Goal: Information Seeking & Learning: Learn about a topic

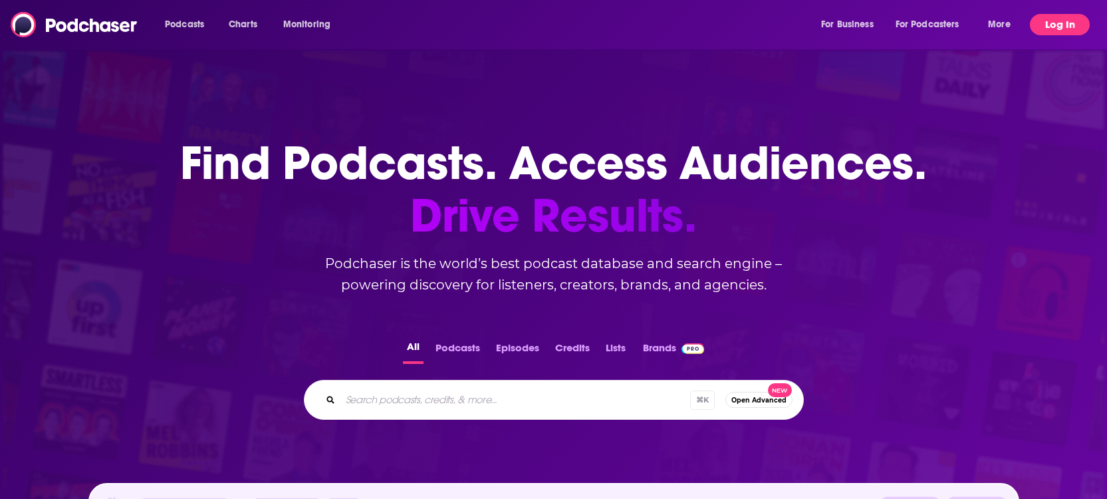
click at [1052, 33] on button "Log In" at bounding box center [1060, 24] width 60 height 21
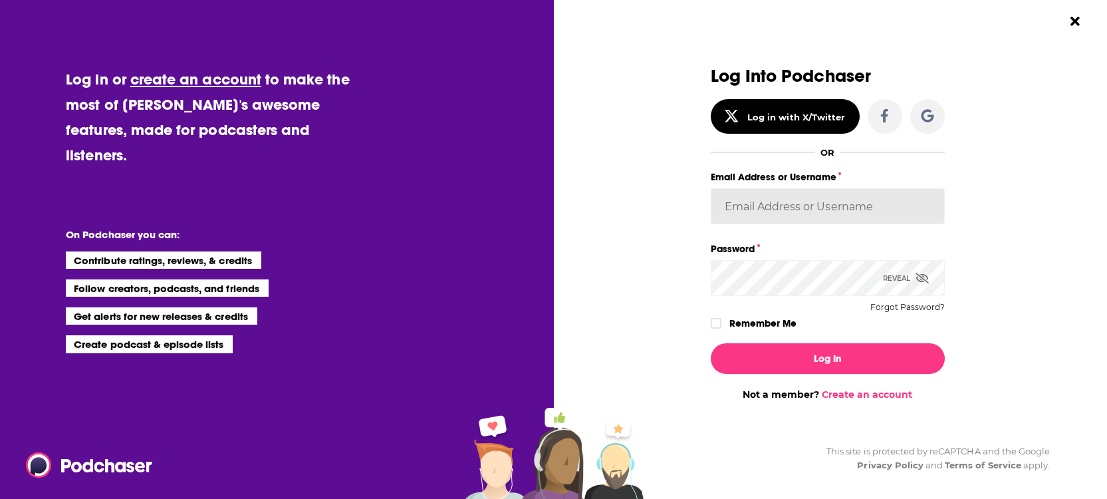
type input "BerkMarc"
click at [827, 358] on button "Log In" at bounding box center [828, 358] width 234 height 31
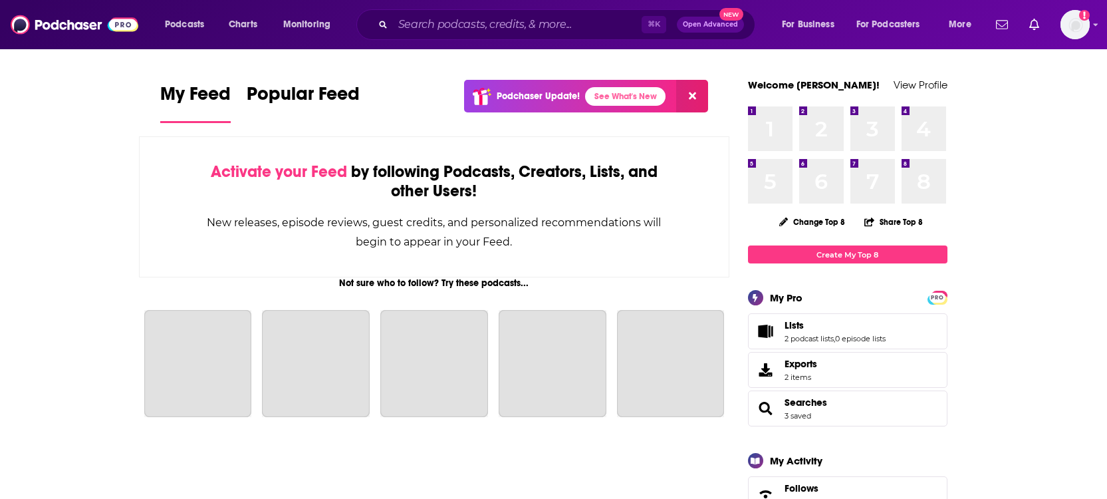
scroll to position [2284, 0]
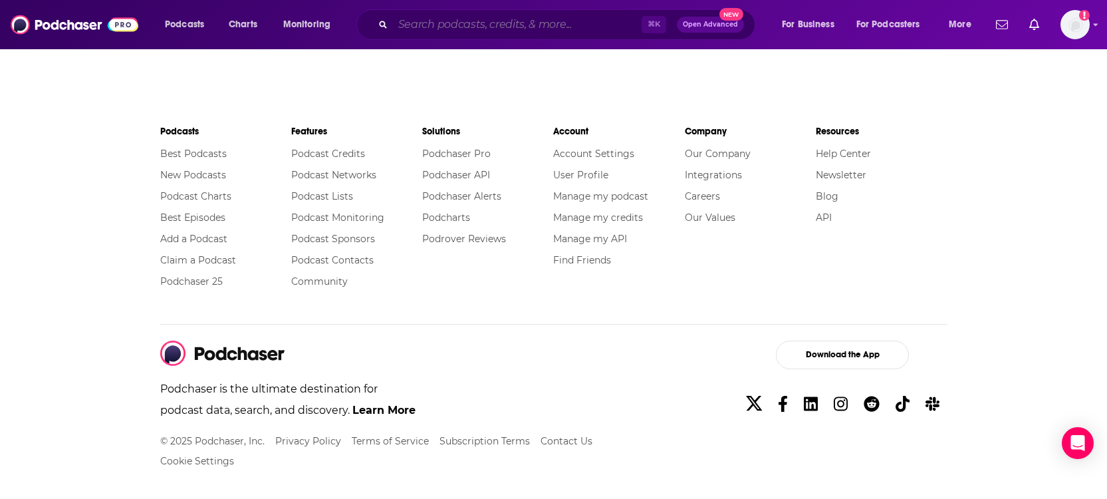
click at [417, 25] on input "Search podcasts, credits, & more..." at bounding box center [517, 24] width 249 height 21
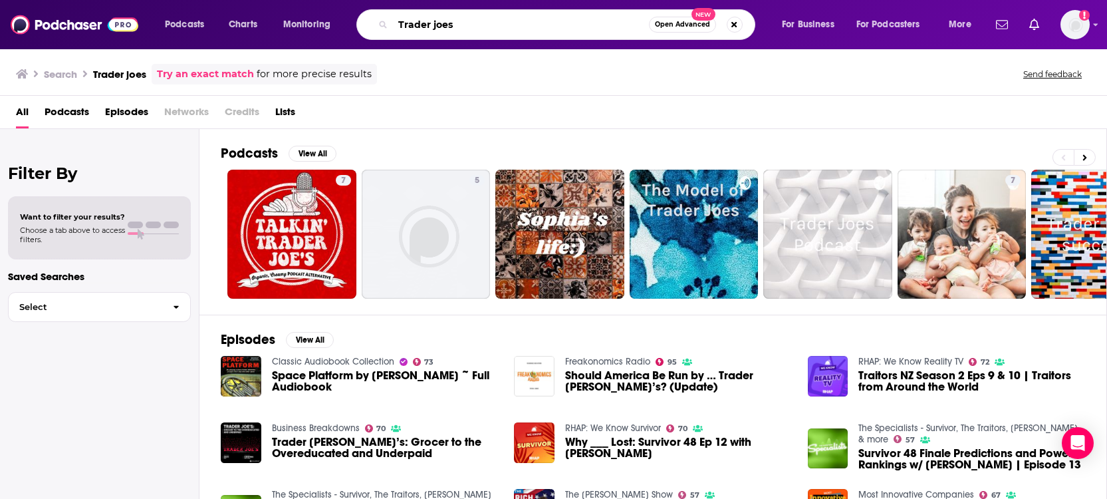
click at [505, 25] on input "Trader joes" at bounding box center [521, 24] width 256 height 21
drag, startPoint x: 534, startPoint y: 24, endPoint x: 172, endPoint y: 14, distance: 363.1
click at [172, 14] on div "Podcasts Charts Monitoring Trader joes Open Advanced New For Business For Podca…" at bounding box center [570, 24] width 828 height 31
type input "Inside Trader [PERSON_NAME]'s"
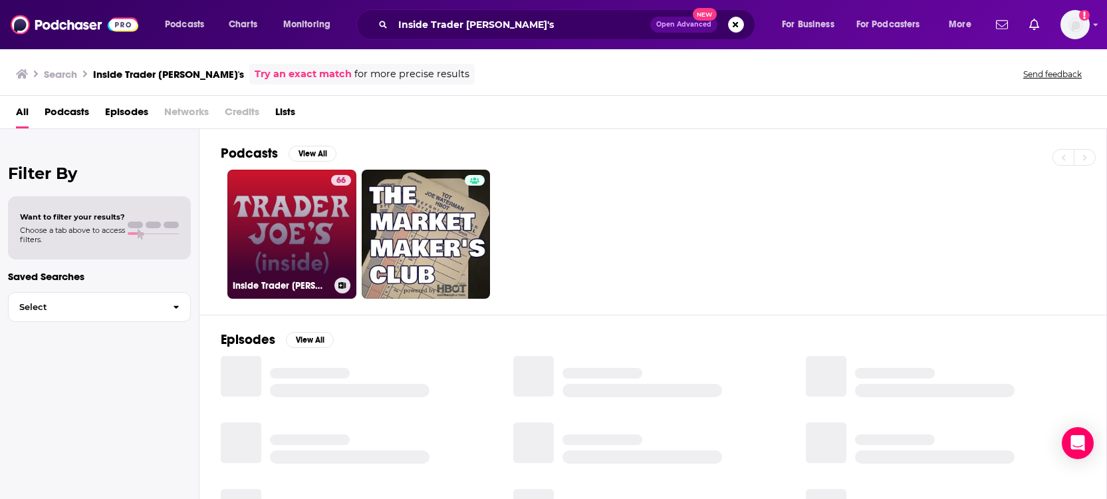
click at [281, 257] on link "66 Inside Trader [PERSON_NAME]'s" at bounding box center [291, 234] width 129 height 129
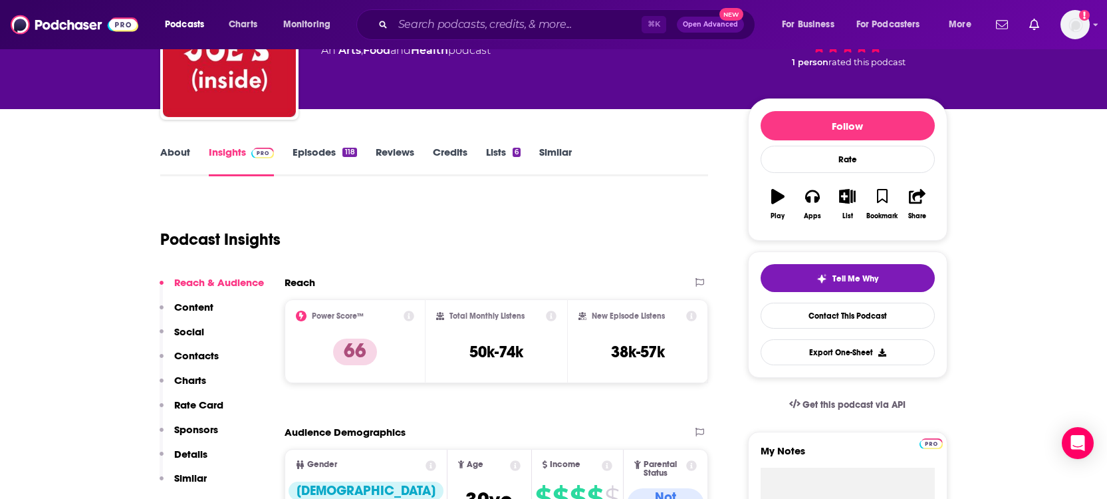
scroll to position [106, 0]
